Goal: Information Seeking & Learning: Learn about a topic

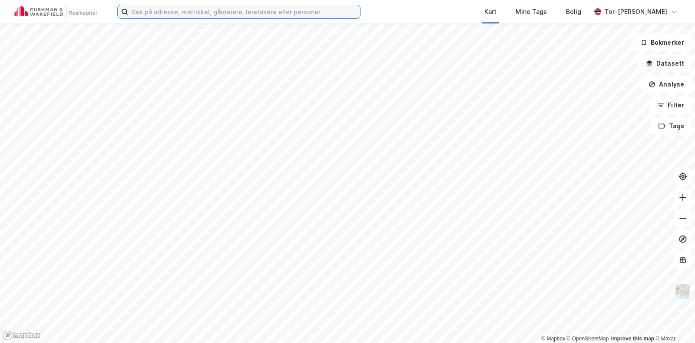
click at [161, 18] on input at bounding box center [244, 11] width 232 height 13
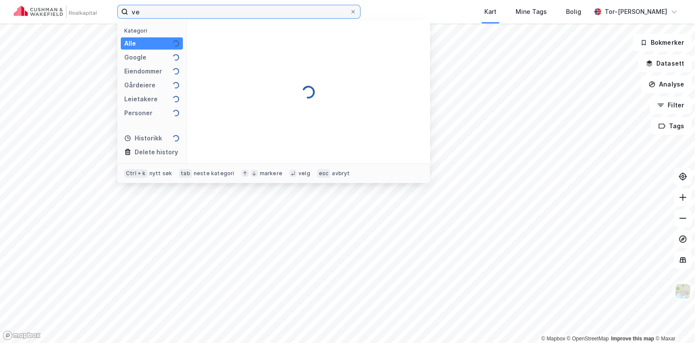
type input "v"
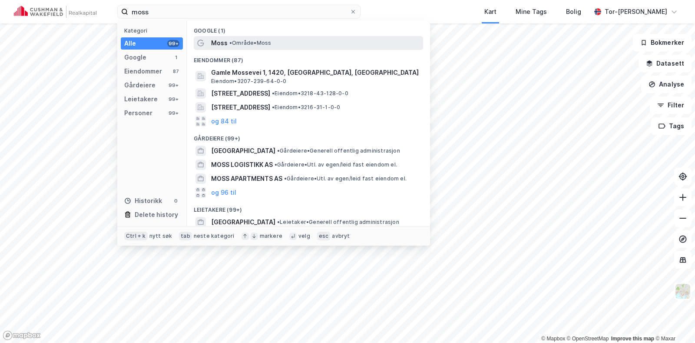
click at [250, 45] on span "• Område • Moss" at bounding box center [250, 43] width 42 height 7
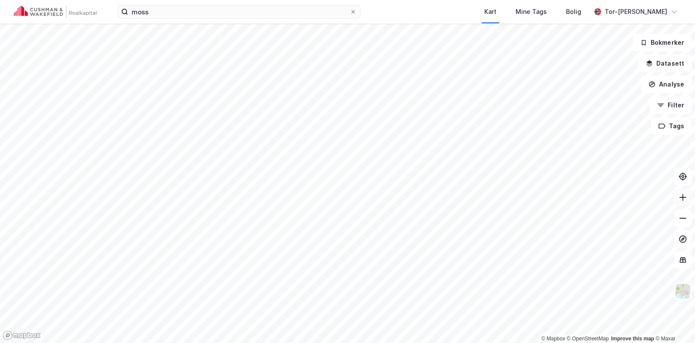
click at [687, 202] on button at bounding box center [682, 197] width 17 height 17
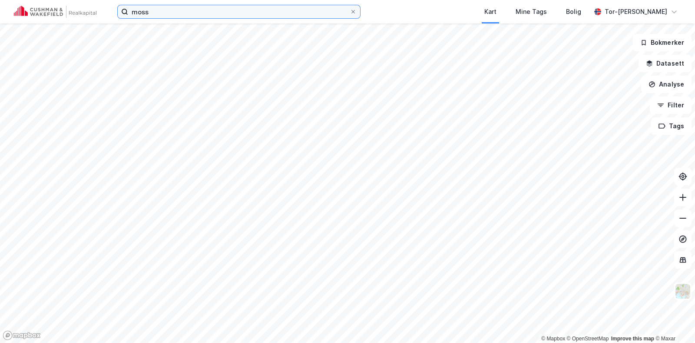
click at [161, 12] on input "moss" at bounding box center [239, 11] width 222 height 13
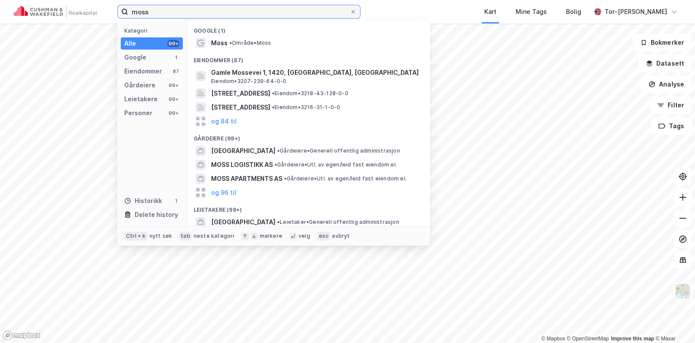
click at [161, 12] on input "moss" at bounding box center [239, 11] width 222 height 13
paste input "Vestre_Vanemvei 15"
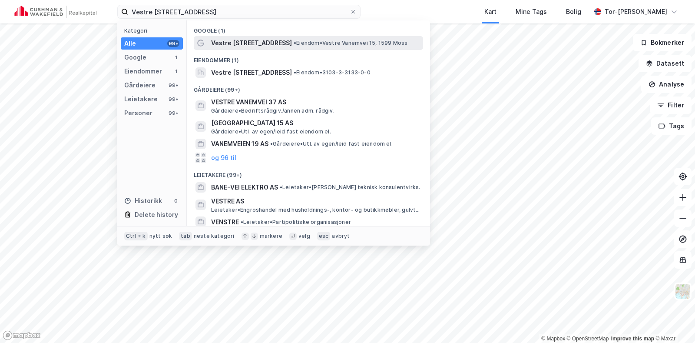
click at [263, 41] on span "Vestre [STREET_ADDRESS]" at bounding box center [251, 43] width 81 height 10
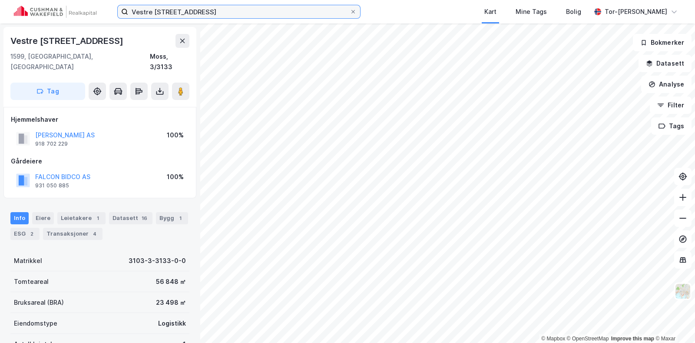
click at [201, 12] on input "Vestre [STREET_ADDRESS]" at bounding box center [239, 11] width 222 height 13
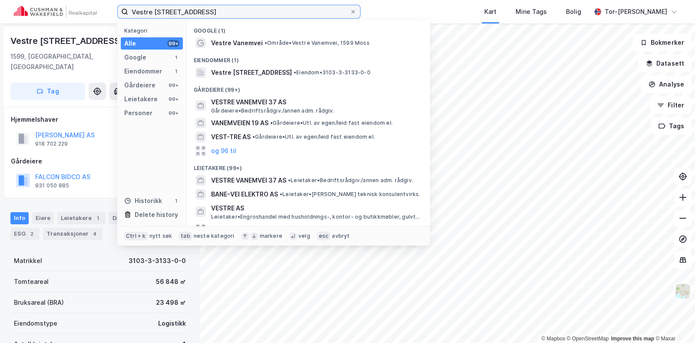
type input "Vestre [STREET_ADDRESS]"
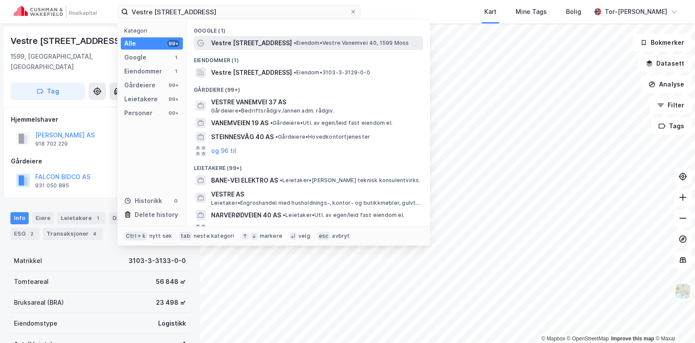
click at [267, 48] on div "Vestre [STREET_ADDRESS] • Eiendom • Vestre [STREET_ADDRESS]" at bounding box center [308, 43] width 229 height 14
